Goal: Find specific page/section: Find specific page/section

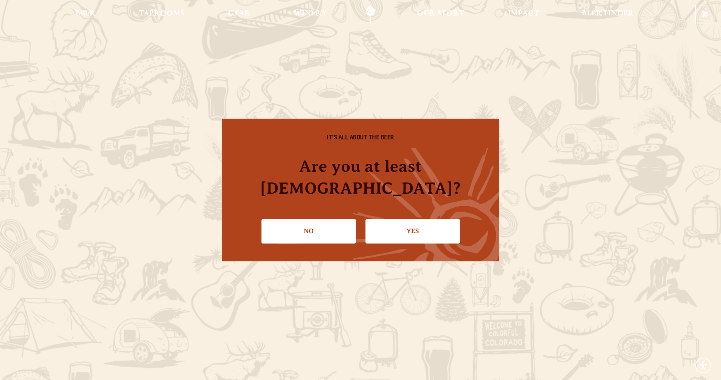
click at [414, 220] on link "Yes" at bounding box center [412, 231] width 94 height 24
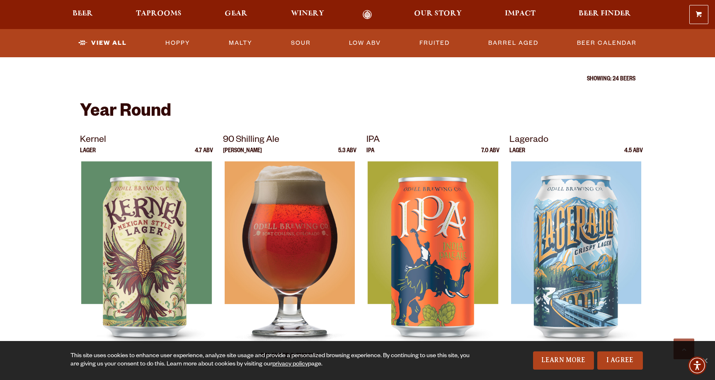
scroll to position [290, 0]
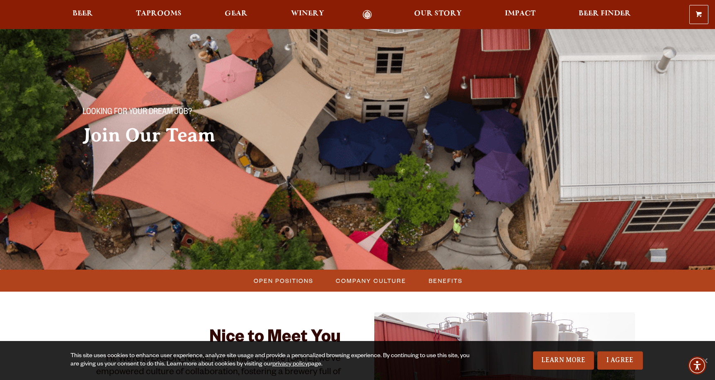
scroll to position [83, 0]
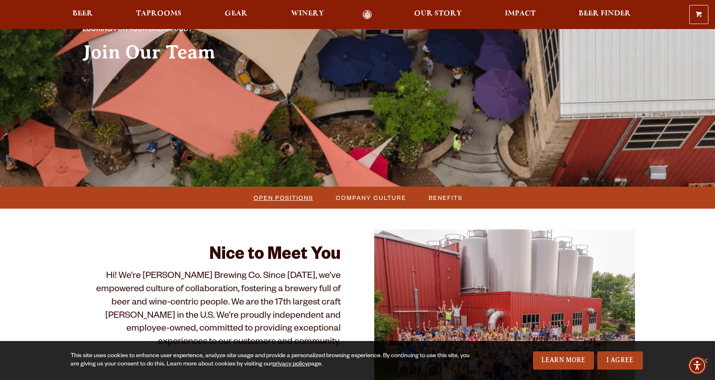
click at [294, 196] on span "Open Positions" at bounding box center [284, 197] width 60 height 12
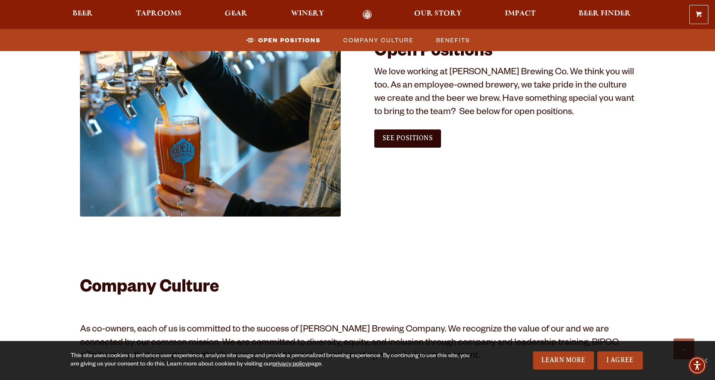
scroll to position [504, 0]
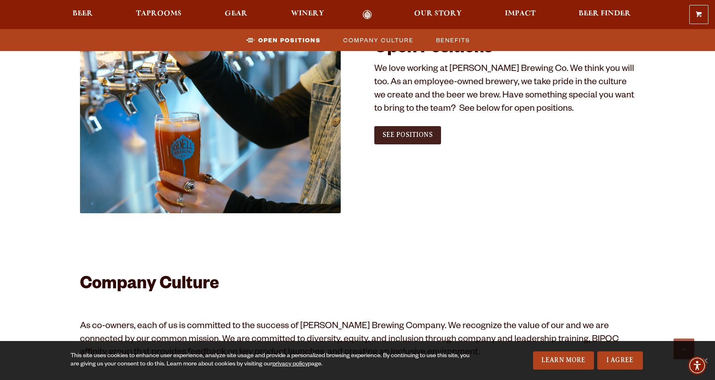
click at [421, 137] on span "See Positions" at bounding box center [407, 134] width 50 height 7
